Goal: Task Accomplishment & Management: Manage account settings

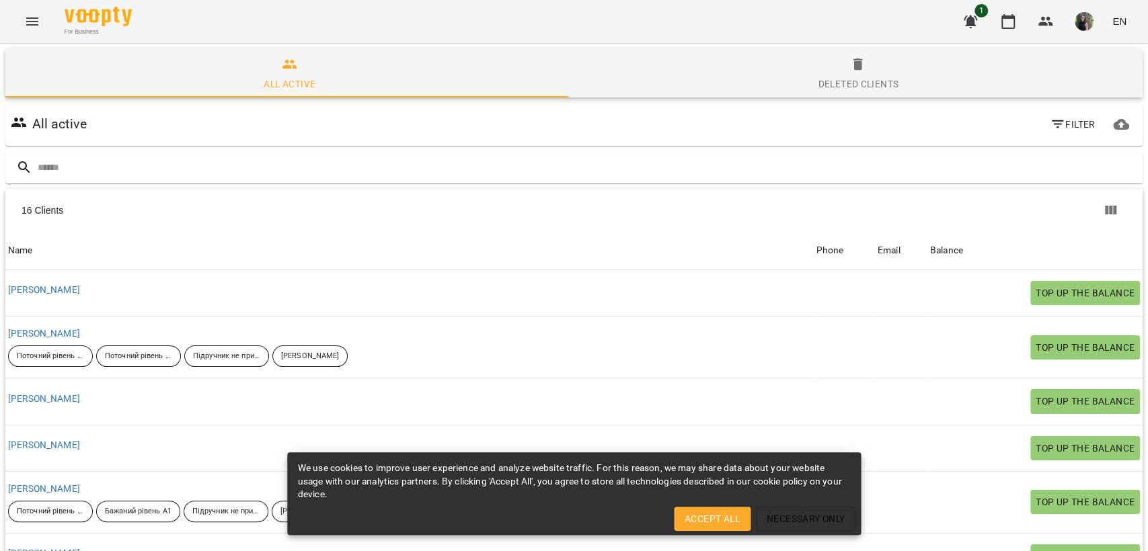
click at [1006, 23] on icon "button" at bounding box center [1008, 21] width 16 height 16
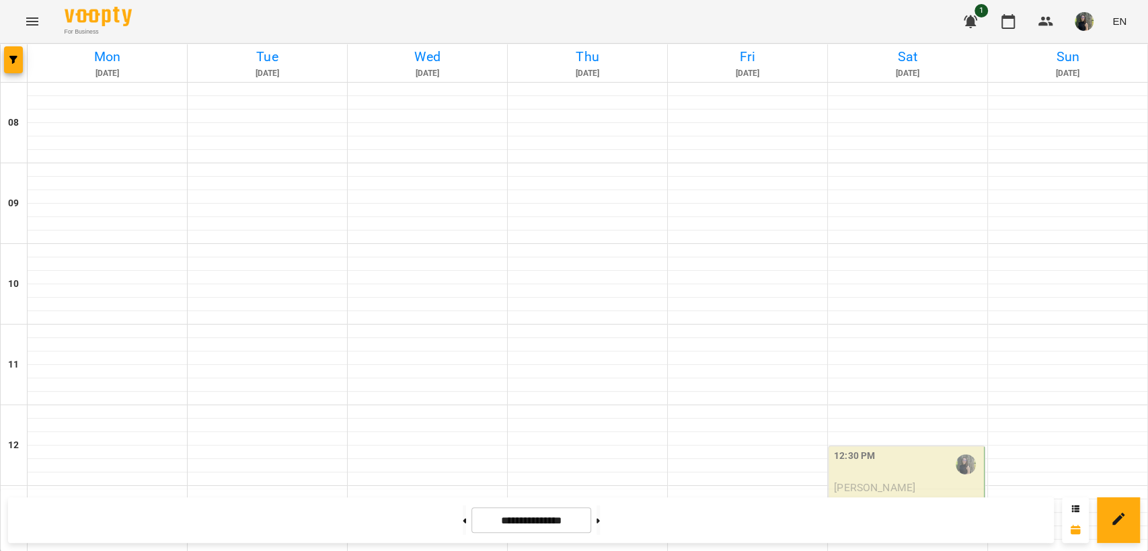
scroll to position [373, 0]
click at [851, 496] on p "Німецька індив 60 (Професіонал)" at bounding box center [907, 512] width 147 height 32
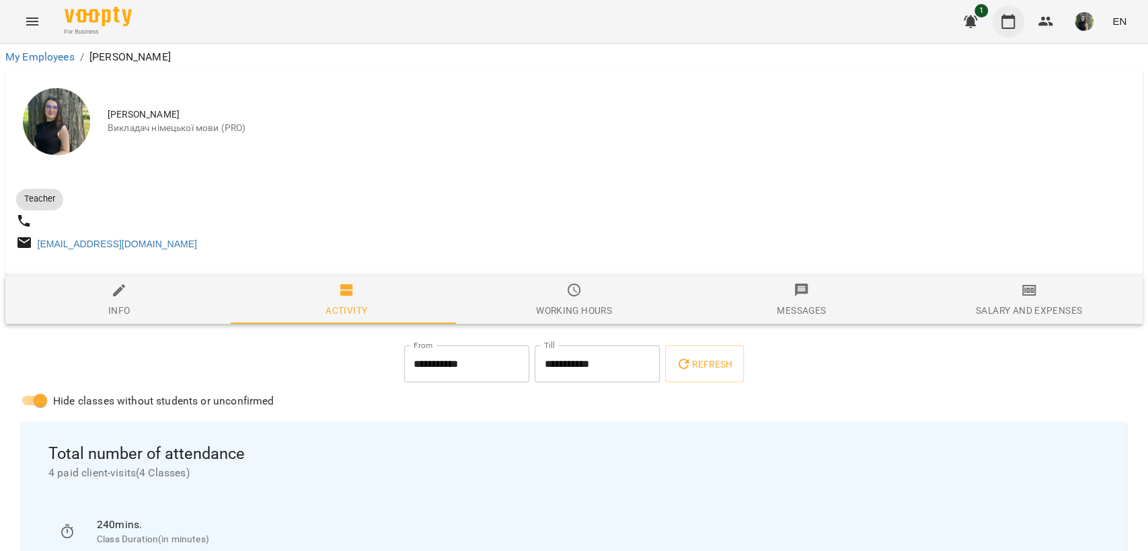
click at [1013, 24] on icon "button" at bounding box center [1008, 21] width 16 height 16
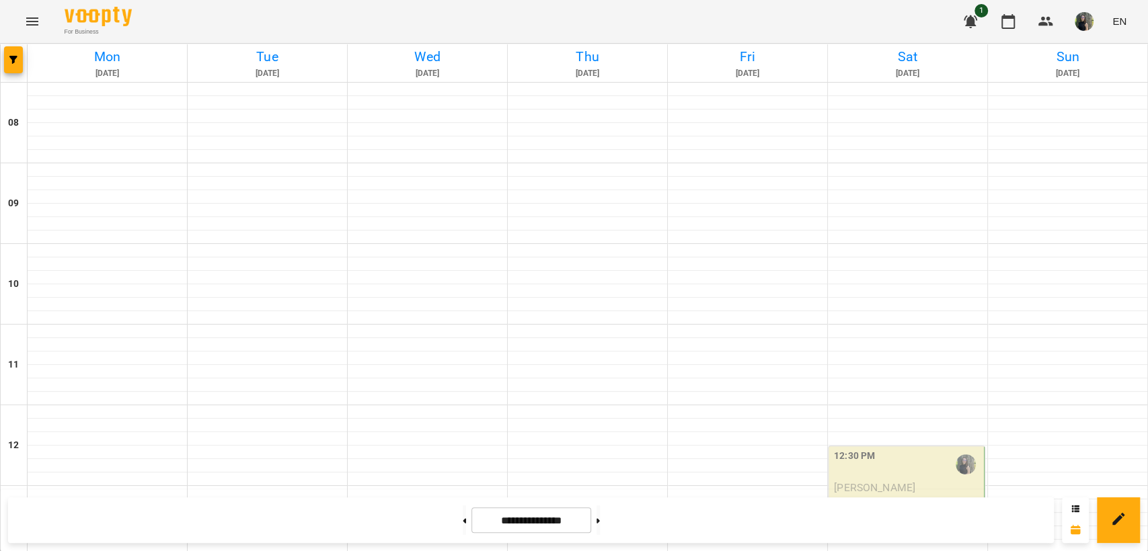
scroll to position [224, 0]
click at [911, 481] on span "[PERSON_NAME]" at bounding box center [874, 487] width 81 height 13
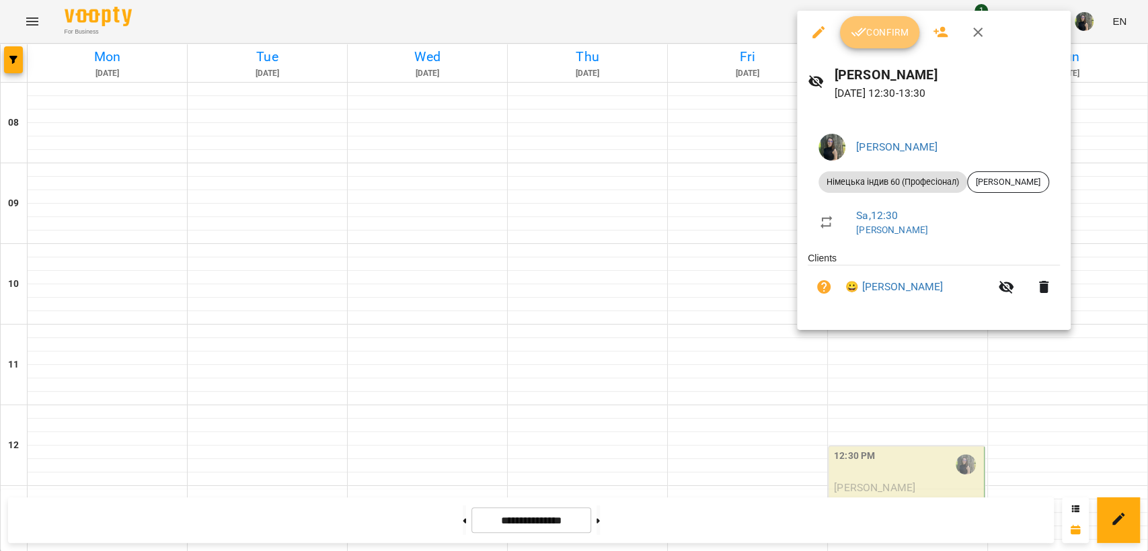
click at [889, 40] on button "Confirm" at bounding box center [879, 32] width 79 height 32
